Goal: Task Accomplishment & Management: Manage account settings

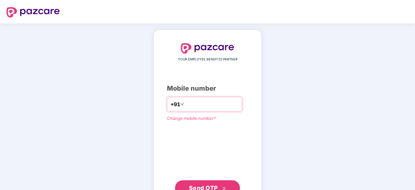
click at [218, 102] on input "number" at bounding box center [211, 104] width 53 height 10
click at [196, 103] on input "**********" at bounding box center [211, 104] width 53 height 10
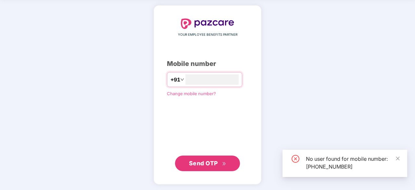
type input "**********"
click at [195, 162] on span "Send OTP" at bounding box center [203, 163] width 29 height 7
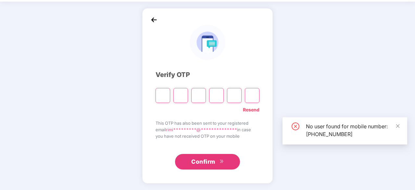
scroll to position [21, 0]
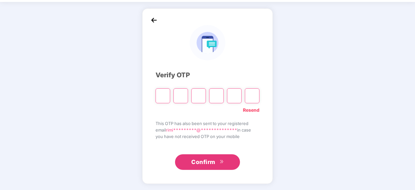
type input "*"
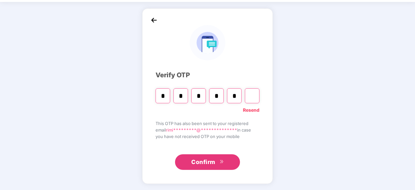
type input "*"
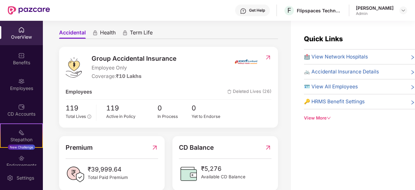
scroll to position [74, 0]
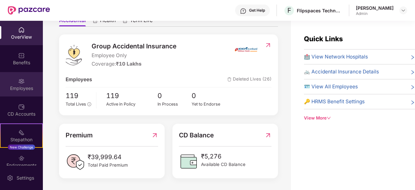
click at [23, 83] on img at bounding box center [21, 81] width 6 height 6
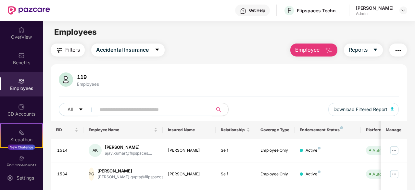
click at [323, 47] on button "Employee" at bounding box center [313, 50] width 47 height 13
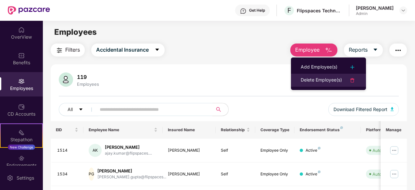
click at [329, 81] on div "Delete Employee(s)" at bounding box center [321, 80] width 41 height 8
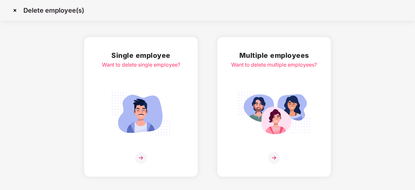
click at [147, 136] on img at bounding box center [141, 113] width 73 height 51
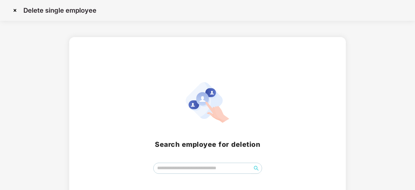
scroll to position [29, 0]
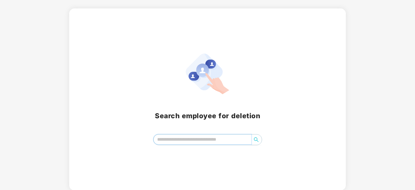
click at [184, 139] on input "search" at bounding box center [203, 139] width 98 height 10
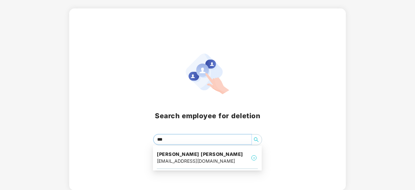
type input "****"
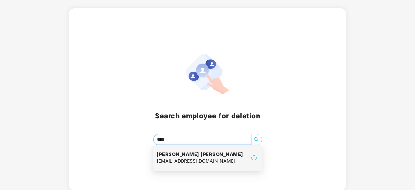
click at [207, 156] on h4 "Naveed Ahmed patel" at bounding box center [200, 154] width 86 height 6
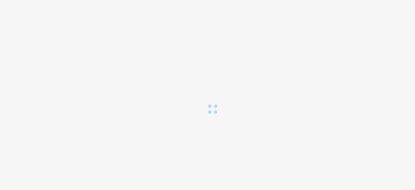
scroll to position [0, 0]
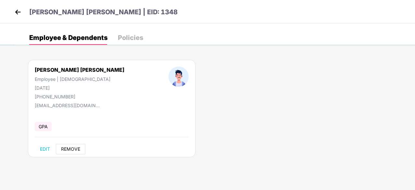
click at [71, 148] on span "REMOVE" at bounding box center [70, 148] width 19 height 5
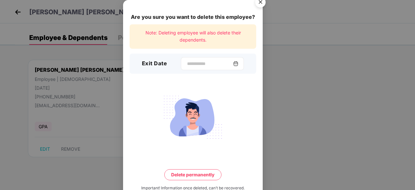
click at [192, 58] on div at bounding box center [212, 63] width 63 height 13
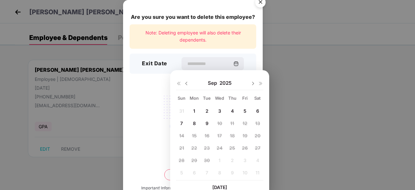
click at [184, 82] on img at bounding box center [186, 83] width 5 height 5
click at [186, 83] on img at bounding box center [186, 83] width 5 height 5
click at [187, 83] on img at bounding box center [186, 83] width 5 height 5
click at [252, 83] on img at bounding box center [252, 83] width 5 height 5
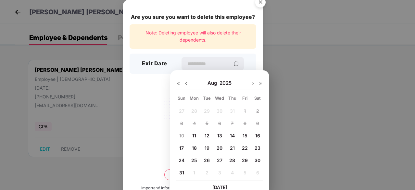
click at [194, 136] on span "11" at bounding box center [194, 136] width 4 height 6
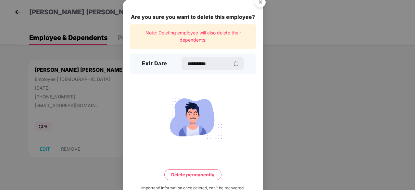
type input "**********"
click at [186, 178] on button "Delete permanently" at bounding box center [192, 174] width 57 height 11
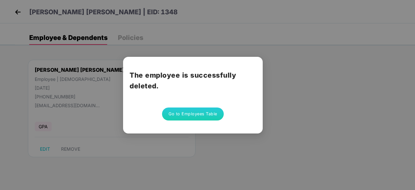
click at [183, 117] on button "Go to Employees Table" at bounding box center [193, 113] width 62 height 13
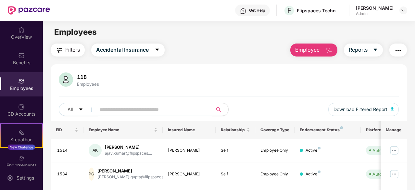
click at [174, 111] on input "text" at bounding box center [152, 110] width 104 height 10
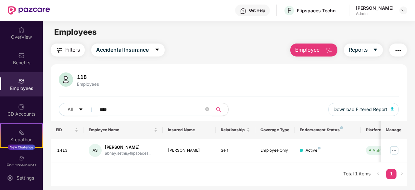
type input "****"
click at [309, 56] on button "Employee" at bounding box center [313, 50] width 47 height 13
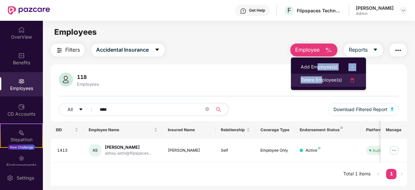
drag, startPoint x: 318, startPoint y: 67, endPoint x: 321, endPoint y: 78, distance: 11.7
click at [321, 78] on ul "Add Employee(s) Delete Employee(s)" at bounding box center [328, 73] width 75 height 32
click at [321, 79] on div "Delete Employee(s)" at bounding box center [321, 80] width 41 height 8
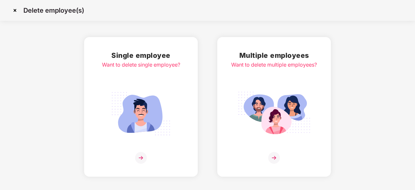
click at [149, 111] on img at bounding box center [141, 113] width 73 height 51
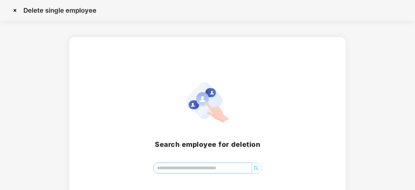
click at [174, 167] on input "search" at bounding box center [203, 168] width 98 height 10
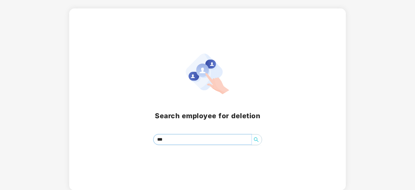
type input "****"
type input "*****"
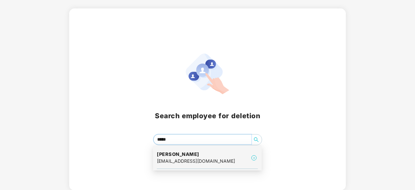
click at [180, 161] on div "mukesh.thakur@flipspaces.com" at bounding box center [196, 160] width 78 height 7
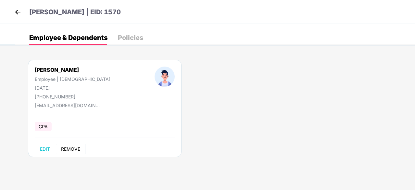
click at [74, 148] on span "REMOVE" at bounding box center [70, 148] width 19 height 5
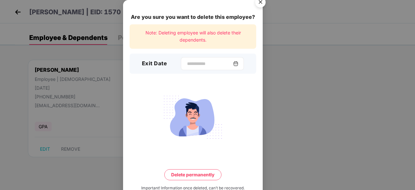
click at [190, 67] on div at bounding box center [212, 63] width 63 height 13
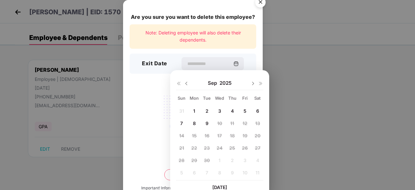
click at [188, 84] on img at bounding box center [186, 83] width 5 height 5
click at [197, 135] on div "11" at bounding box center [194, 136] width 10 height 10
type input "**********"
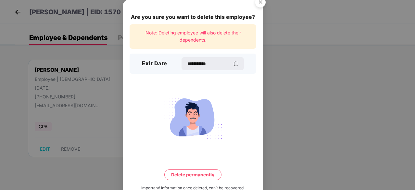
scroll to position [17, 0]
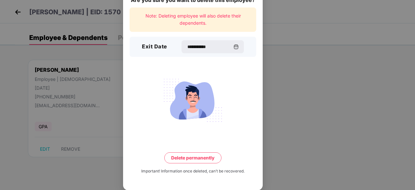
click at [196, 158] on button "Delete permanently" at bounding box center [192, 157] width 57 height 11
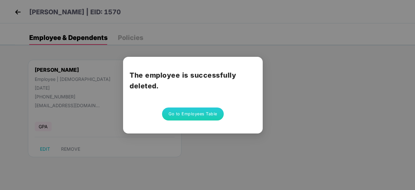
click at [189, 118] on button "Go to Employees Table" at bounding box center [193, 113] width 62 height 13
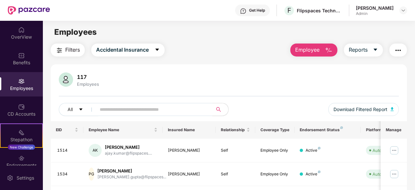
click at [320, 48] on button "Employee" at bounding box center [313, 50] width 47 height 13
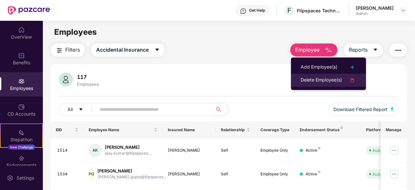
click at [313, 83] on div "Delete Employee(s)" at bounding box center [321, 80] width 41 height 8
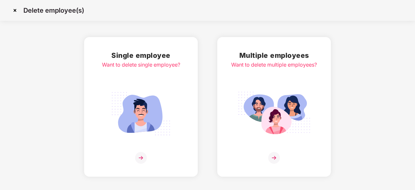
click at [170, 139] on div "Single employee Want to delete single employee?" at bounding box center [141, 107] width 78 height 114
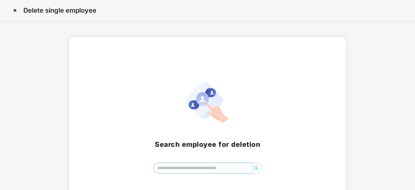
click at [191, 170] on input "search" at bounding box center [203, 168] width 98 height 10
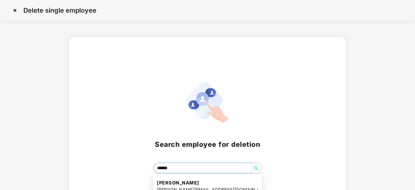
type input "*******"
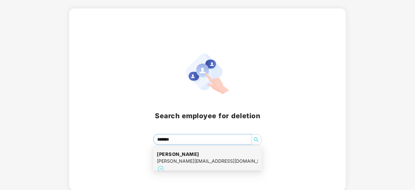
click at [167, 161] on div "krishan.kumar@flipspaces.com" at bounding box center [207, 160] width 101 height 7
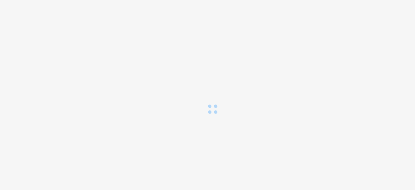
scroll to position [0, 0]
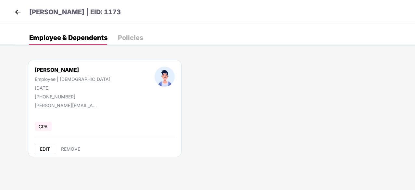
click at [54, 146] on button "EDIT" at bounding box center [45, 149] width 20 height 10
select select "****"
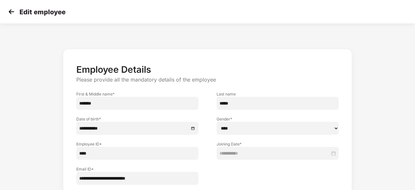
click at [13, 13] on img at bounding box center [11, 12] width 10 height 10
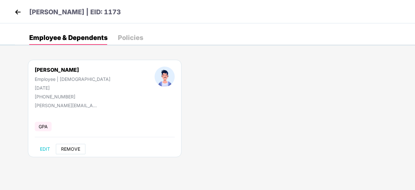
click at [68, 146] on span "REMOVE" at bounding box center [70, 148] width 19 height 5
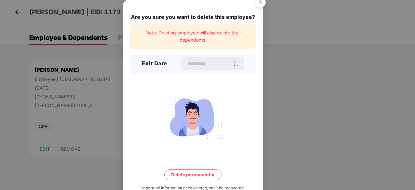
scroll to position [17, 0]
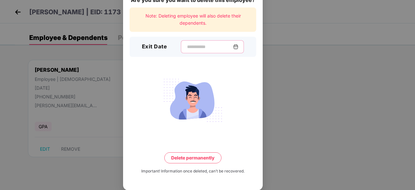
click at [198, 47] on input at bounding box center [209, 47] width 47 height 7
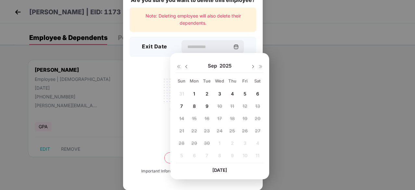
click at [193, 63] on div "Sep 2025" at bounding box center [219, 65] width 87 height 13
click at [189, 63] on div "Sep 2025" at bounding box center [219, 65] width 87 height 13
click at [188, 65] on img at bounding box center [186, 66] width 5 height 5
click at [196, 119] on div "11" at bounding box center [194, 118] width 10 height 10
type input "**********"
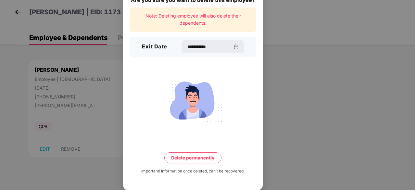
click at [208, 157] on button "Delete permanently" at bounding box center [192, 157] width 57 height 11
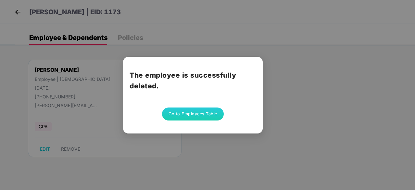
scroll to position [0, 0]
click at [189, 110] on button "Go to Employees Table" at bounding box center [193, 113] width 62 height 13
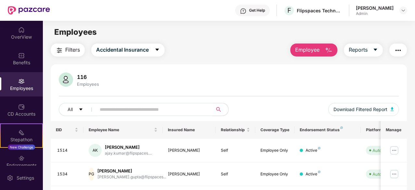
click at [315, 54] on button "Employee" at bounding box center [313, 50] width 47 height 13
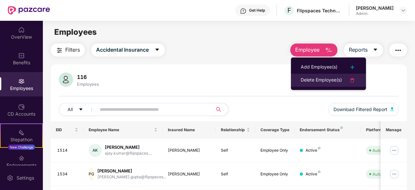
click at [316, 77] on div "Delete Employee(s)" at bounding box center [321, 80] width 41 height 8
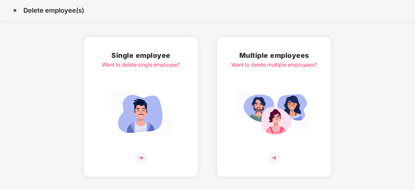
click at [184, 128] on div "Single employee Want to delete single employee?" at bounding box center [141, 107] width 114 height 140
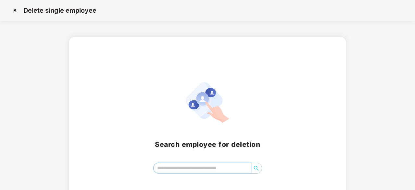
click at [165, 169] on input "search" at bounding box center [203, 168] width 98 height 10
type input "*****"
click at [16, 12] on img at bounding box center [15, 10] width 10 height 10
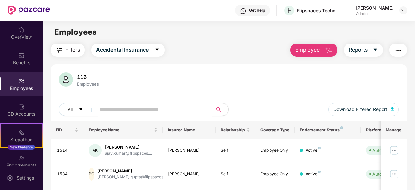
click at [305, 50] on span "Employee" at bounding box center [307, 50] width 24 height 8
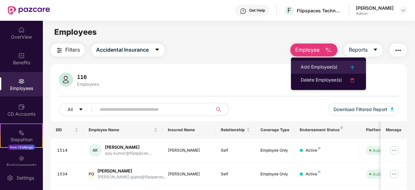
click at [305, 67] on div "Add Employee(s)" at bounding box center [319, 67] width 37 height 8
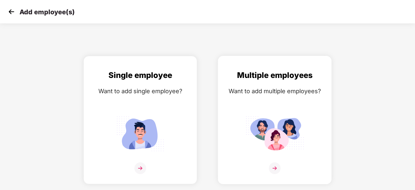
click at [284, 137] on img at bounding box center [274, 133] width 58 height 41
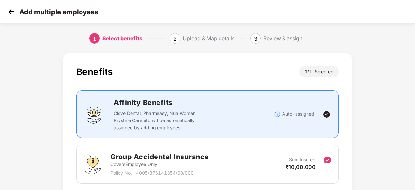
scroll to position [49, 0]
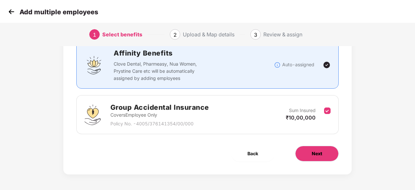
click at [310, 150] on button "Next" at bounding box center [317, 154] width 44 height 16
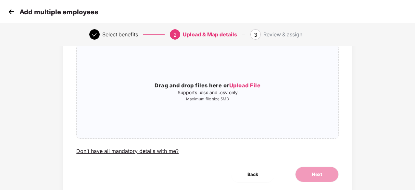
scroll to position [0, 0]
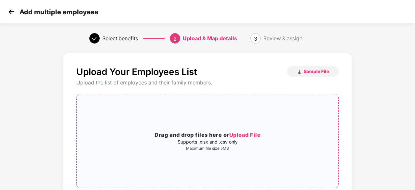
click at [244, 133] on span "Upload File" at bounding box center [244, 134] width 31 height 6
click at [317, 72] on span "Sample File" at bounding box center [316, 71] width 25 height 6
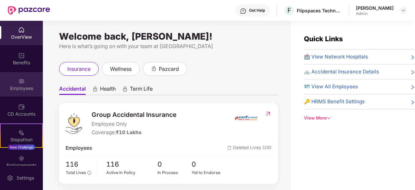
click at [9, 91] on div "Employees" at bounding box center [21, 88] width 43 height 6
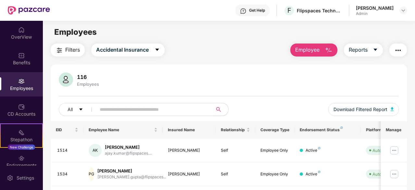
click at [317, 49] on span "Employee" at bounding box center [307, 50] width 24 height 8
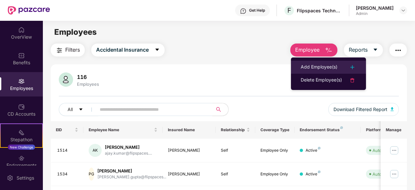
click at [322, 67] on div "Add Employee(s)" at bounding box center [319, 67] width 37 height 8
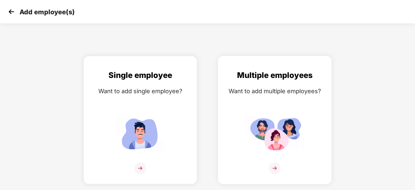
click at [278, 137] on img at bounding box center [274, 133] width 58 height 41
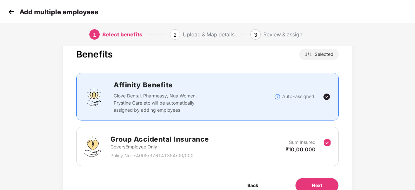
scroll to position [49, 0]
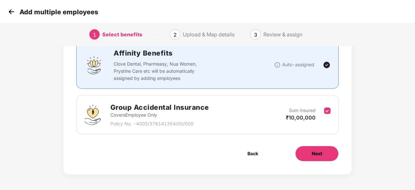
click at [308, 159] on button "Next" at bounding box center [317, 154] width 44 height 16
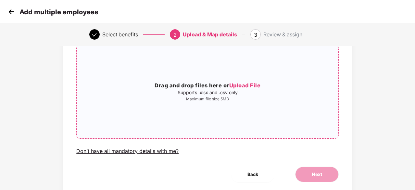
scroll to position [50, 0]
click at [16, 14] on div "Add multiple employees" at bounding box center [52, 11] width 92 height 9
click at [12, 13] on img at bounding box center [11, 12] width 10 height 10
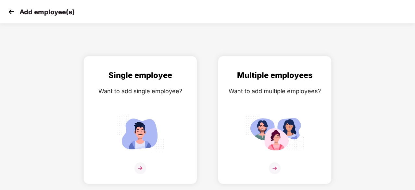
click at [12, 13] on img at bounding box center [11, 12] width 10 height 10
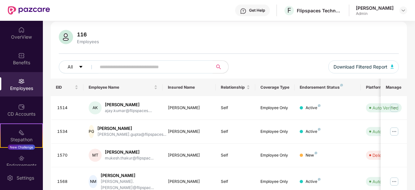
scroll to position [61, 0]
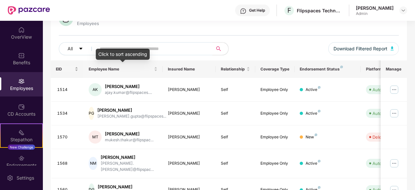
click at [78, 70] on div "EID" at bounding box center [67, 69] width 23 height 6
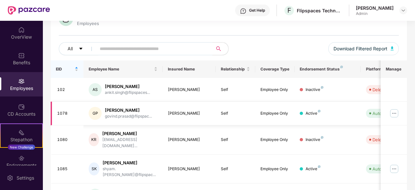
scroll to position [219, 0]
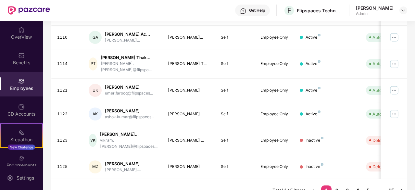
click at [392, 185] on link "15" at bounding box center [391, 190] width 10 height 10
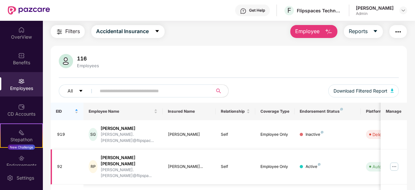
scroll to position [12, 0]
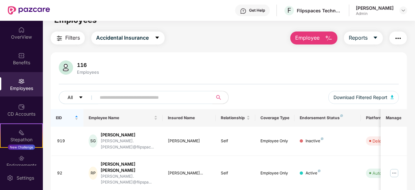
click at [75, 94] on button "All" at bounding box center [79, 97] width 40 height 13
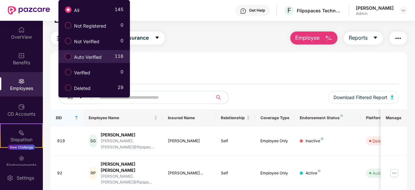
click at [101, 56] on span "Auto Verified" at bounding box center [87, 57] width 33 height 7
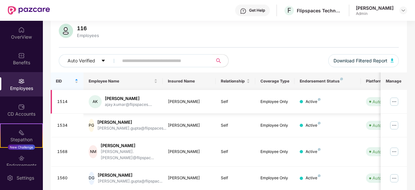
scroll to position [49, 0]
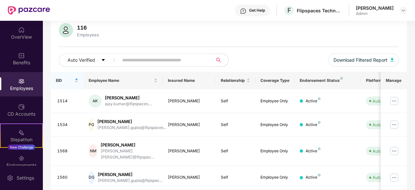
click at [186, 59] on input "text" at bounding box center [163, 60] width 82 height 10
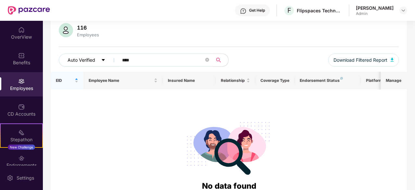
click at [81, 60] on span "Auto Verified" at bounding box center [82, 59] width 28 height 7
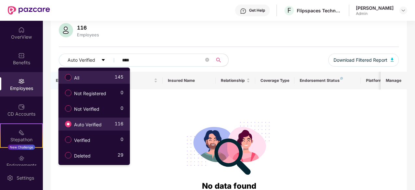
click at [94, 78] on div "All 145" at bounding box center [93, 77] width 62 height 11
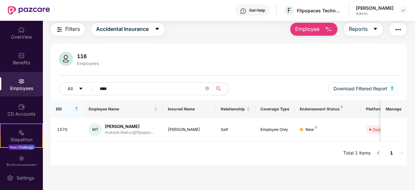
click at [156, 62] on div "116 Employees All **** Download Filtered Report" at bounding box center [229, 76] width 356 height 49
click at [398, 137] on td at bounding box center [394, 130] width 26 height 24
click at [371, 110] on div "Platform Status" at bounding box center [384, 108] width 36 height 5
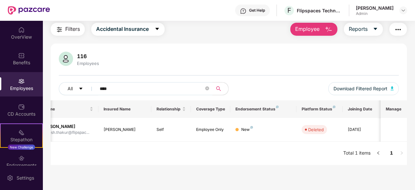
scroll to position [0, 0]
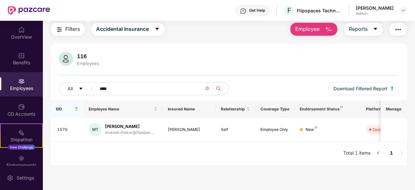
click at [121, 90] on input "****" at bounding box center [152, 89] width 104 height 10
click at [170, 84] on input "*******" at bounding box center [152, 89] width 104 height 10
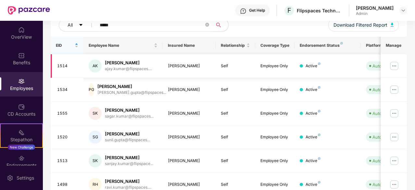
scroll to position [85, 0]
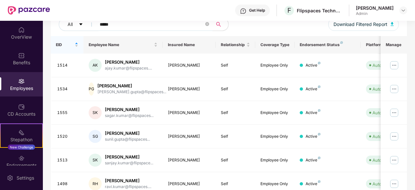
type input "*****"
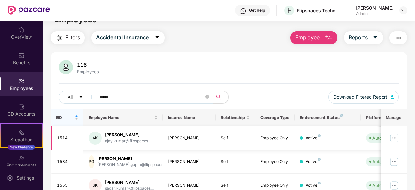
scroll to position [0, 0]
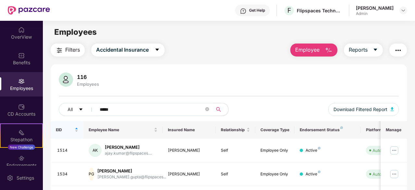
click at [311, 55] on button "Employee" at bounding box center [313, 50] width 47 height 13
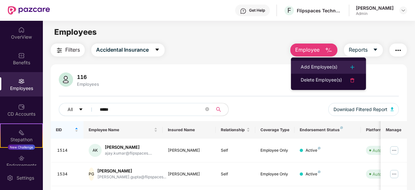
click at [314, 70] on div "Add Employee(s)" at bounding box center [319, 67] width 37 height 8
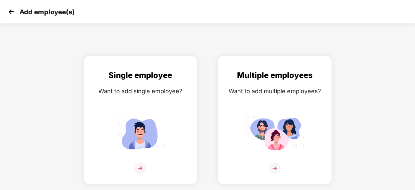
click at [285, 127] on img at bounding box center [274, 133] width 58 height 41
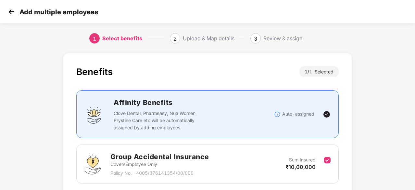
scroll to position [49, 0]
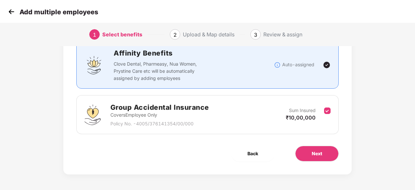
click at [310, 161] on div "Benefits 1 / 1 Selected Affinity Benefits Clove Dental, Pharmeasy, Nua Women, P…" at bounding box center [207, 89] width 288 height 170
click at [306, 156] on button "Next" at bounding box center [317, 154] width 44 height 16
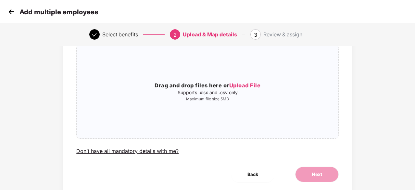
scroll to position [0, 0]
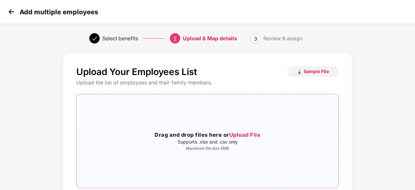
click at [253, 134] on span "Upload File" at bounding box center [244, 134] width 31 height 6
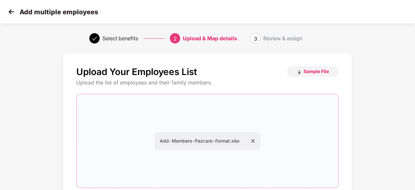
scroll to position [71, 0]
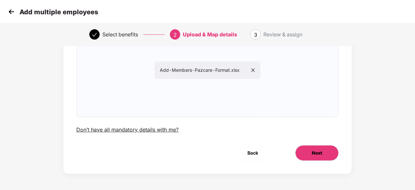
click at [326, 156] on button "Next" at bounding box center [317, 153] width 44 height 16
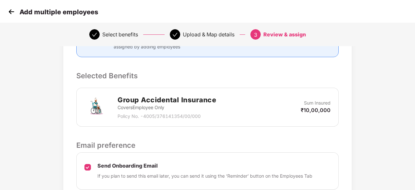
scroll to position [178, 0]
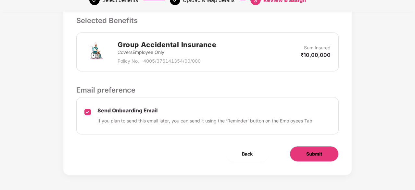
click at [308, 154] on span "Submit" at bounding box center [314, 153] width 16 height 7
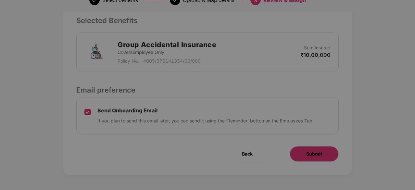
scroll to position [0, 0]
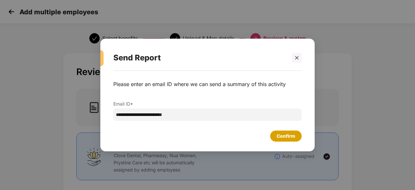
click at [280, 135] on div "Confirm" at bounding box center [286, 135] width 19 height 7
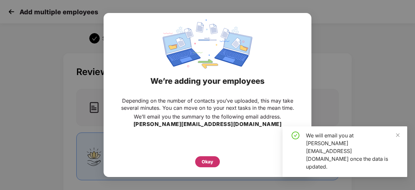
click at [213, 161] on div "Okay" at bounding box center [207, 161] width 25 height 11
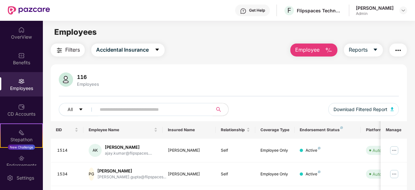
click at [156, 111] on input "text" at bounding box center [152, 110] width 104 height 10
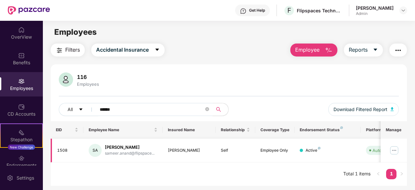
type input "******"
click at [109, 151] on div "sameer.anand@flipspace..." at bounding box center [130, 153] width 50 height 6
click at [254, 150] on td "Self" at bounding box center [236, 151] width 40 height 24
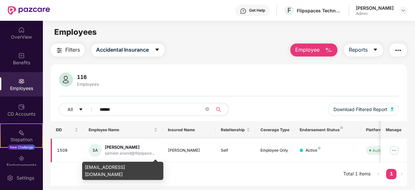
click at [111, 154] on div "sameer.anand@flipspace..." at bounding box center [130, 153] width 50 height 6
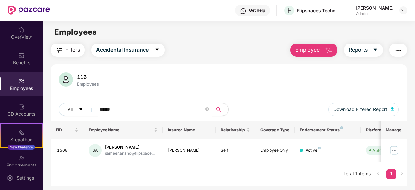
click at [317, 54] on span "Employee" at bounding box center [307, 50] width 24 height 8
click at [395, 149] on img at bounding box center [394, 150] width 10 height 10
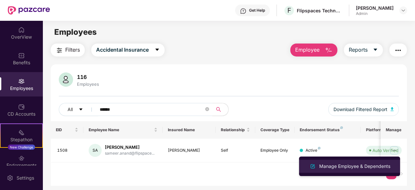
click at [345, 165] on div "Manage Employee & Dependents" at bounding box center [355, 166] width 74 height 7
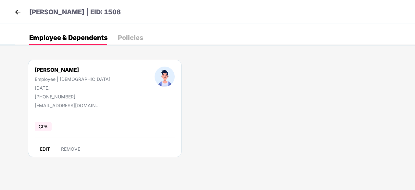
click at [48, 148] on span "EDIT" at bounding box center [45, 148] width 10 height 5
select select "****"
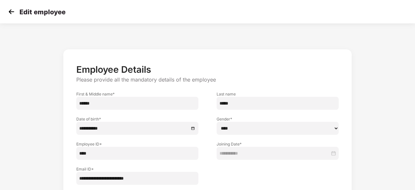
click at [117, 154] on input "****" at bounding box center [137, 153] width 122 height 13
type input "*"
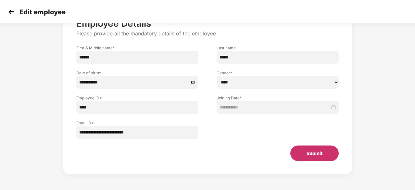
type input "****"
click at [309, 157] on button "Submit" at bounding box center [314, 153] width 48 height 16
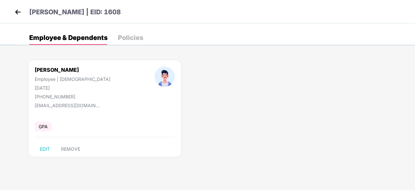
click at [18, 11] on img at bounding box center [18, 12] width 10 height 10
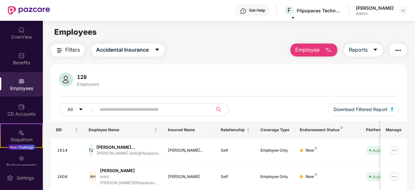
click at [323, 54] on button "Employee" at bounding box center [313, 50] width 47 height 13
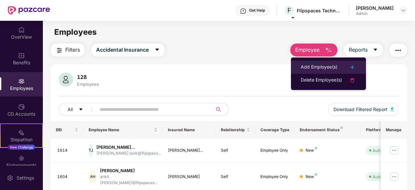
click at [312, 67] on div "Add Employee(s)" at bounding box center [319, 67] width 37 height 8
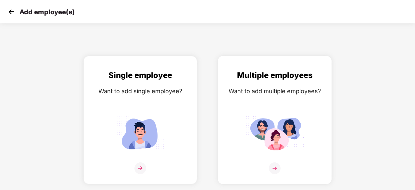
click at [280, 126] on img at bounding box center [274, 133] width 58 height 41
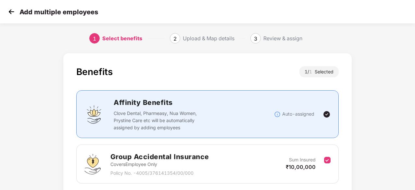
scroll to position [49, 0]
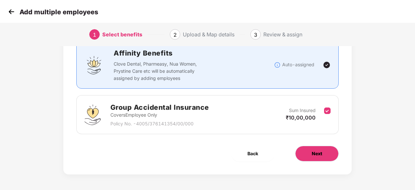
click at [308, 153] on button "Next" at bounding box center [317, 154] width 44 height 16
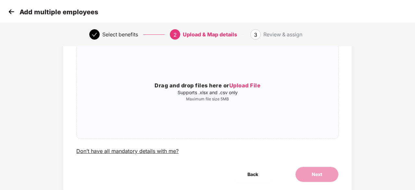
scroll to position [0, 0]
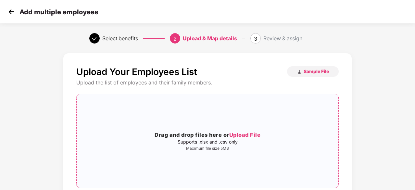
click at [243, 126] on div "Drag and drop files here or Upload File Supports .xlsx and .csv only Maximum fi…" at bounding box center [208, 140] width 262 height 83
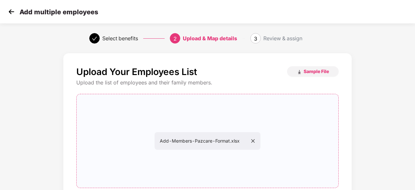
scroll to position [71, 0]
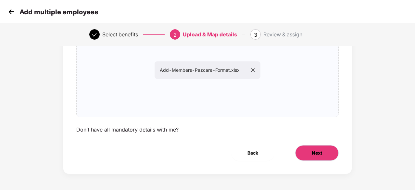
click at [322, 154] on span "Next" at bounding box center [317, 152] width 10 height 7
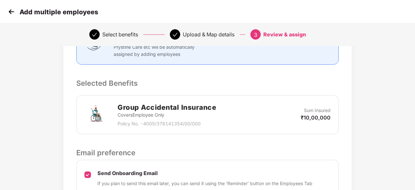
scroll to position [178, 1]
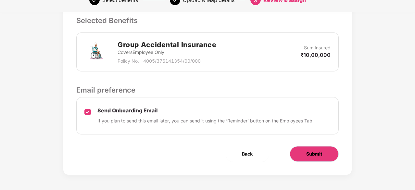
click at [331, 158] on button "Submit" at bounding box center [314, 154] width 49 height 16
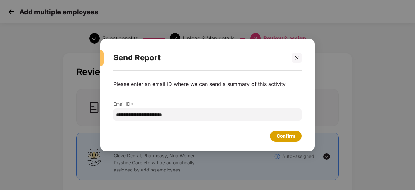
click at [287, 136] on div "Confirm" at bounding box center [286, 135] width 19 height 7
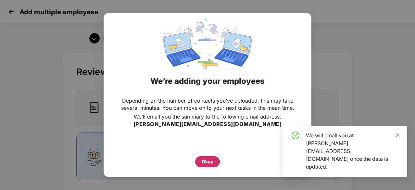
click at [211, 164] on div "Okay" at bounding box center [208, 161] width 12 height 7
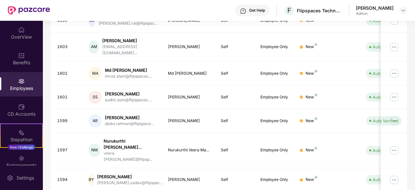
scroll to position [213, 0]
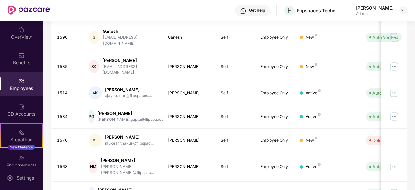
scroll to position [207, 0]
